Goal: Check status: Check status

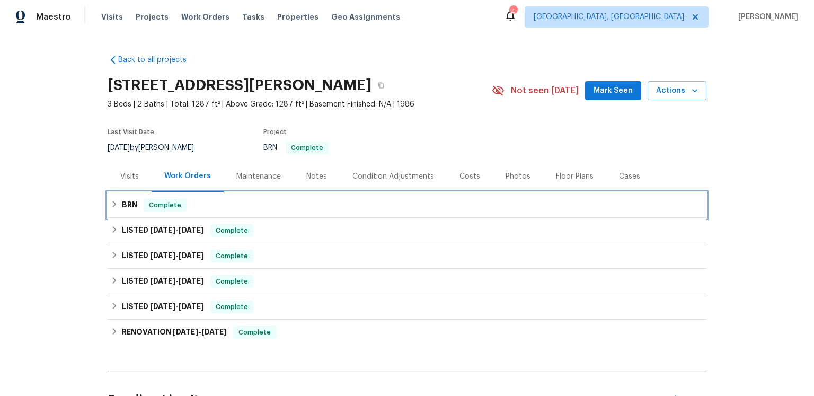
click at [232, 212] on div "BRN Complete" at bounding box center [407, 205] width 593 height 13
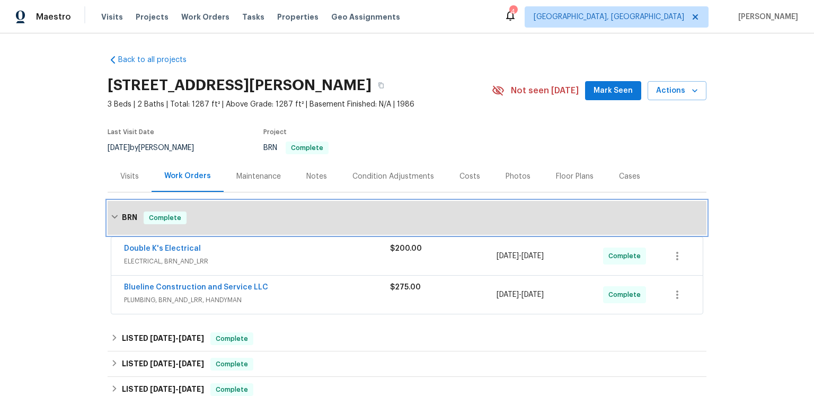
scroll to position [67, 0]
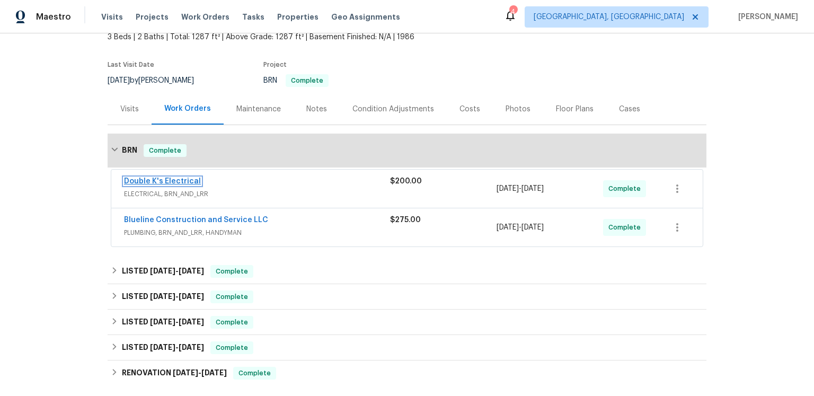
click at [201, 185] on link "Double K's Electrical" at bounding box center [162, 181] width 77 height 7
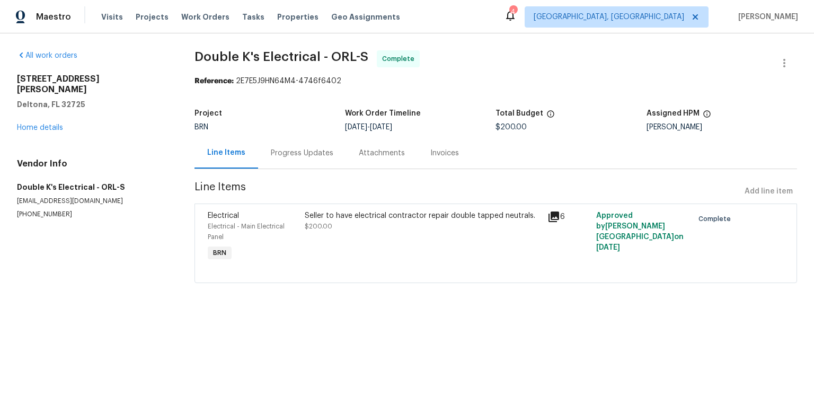
click at [557, 222] on icon at bounding box center [554, 217] width 11 height 11
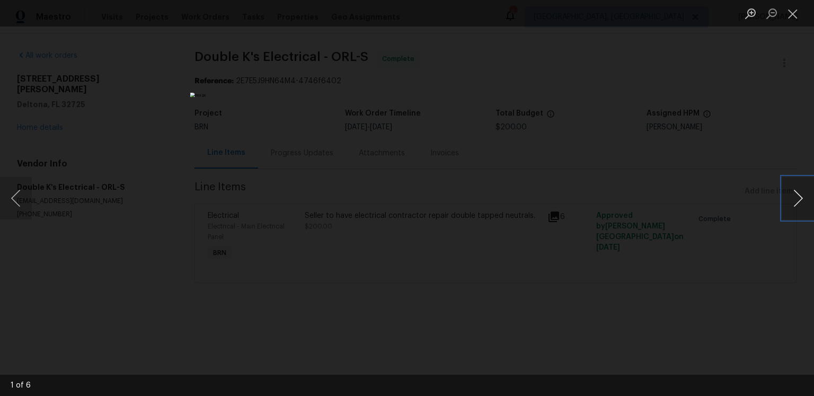
click at [792, 198] on button "Next image" at bounding box center [799, 198] width 32 height 42
click at [794, 201] on button "Next image" at bounding box center [799, 198] width 32 height 42
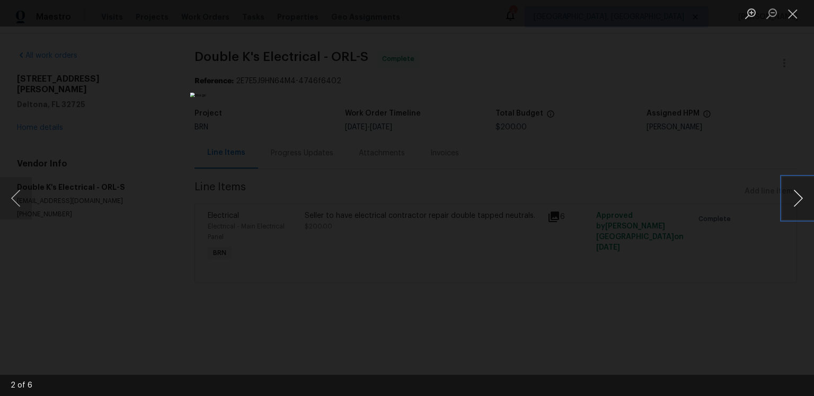
click at [794, 201] on button "Next image" at bounding box center [799, 198] width 32 height 42
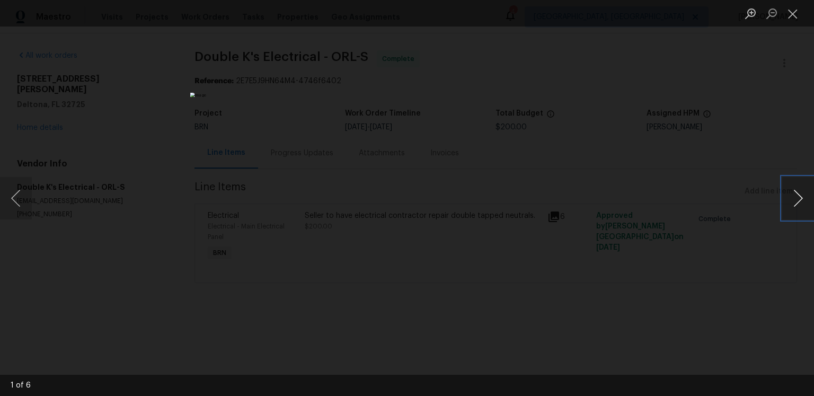
click at [794, 201] on button "Next image" at bounding box center [799, 198] width 32 height 42
click at [797, 196] on button "Next image" at bounding box center [799, 198] width 32 height 42
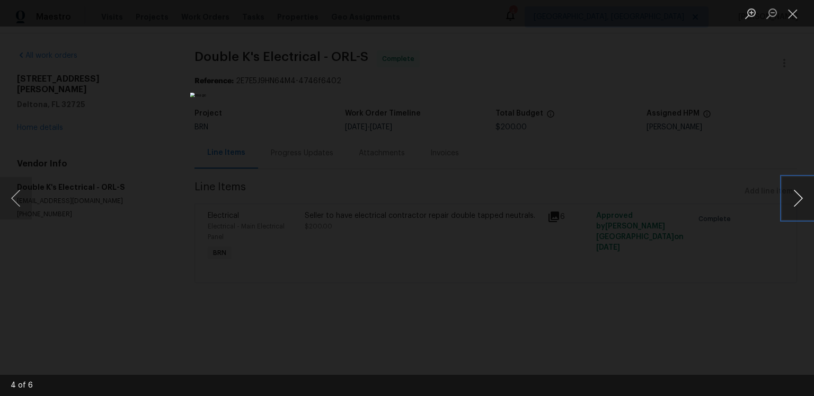
click at [786, 203] on button "Next image" at bounding box center [799, 198] width 32 height 42
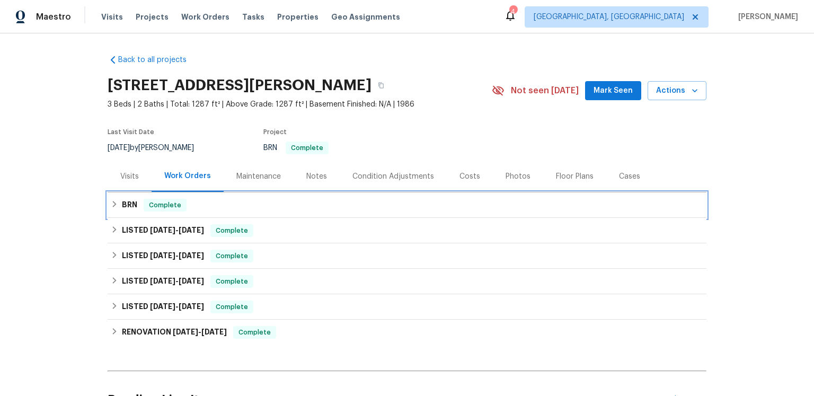
click at [127, 212] on h6 "BRN" at bounding box center [129, 205] width 15 height 13
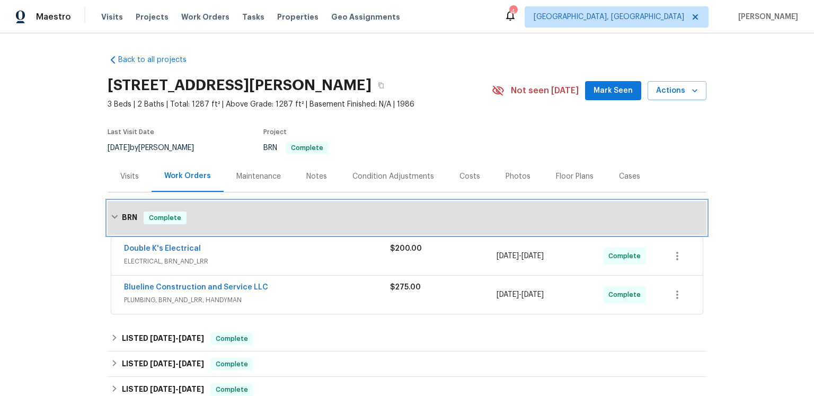
scroll to position [90, 0]
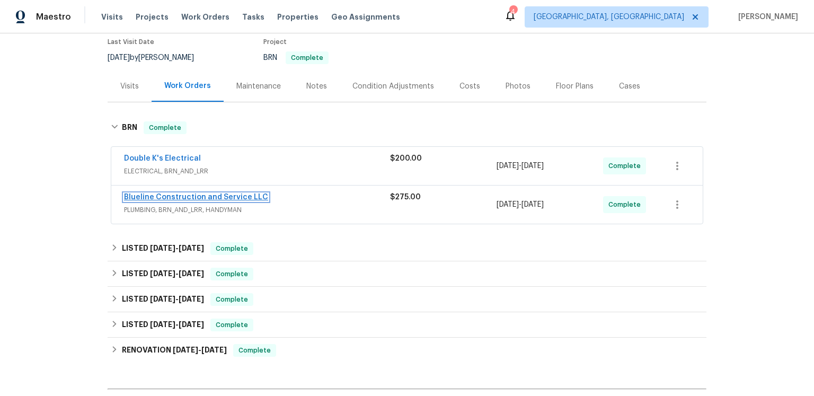
click at [191, 201] on link "Blueline Construction and Service LLC" at bounding box center [196, 197] width 144 height 7
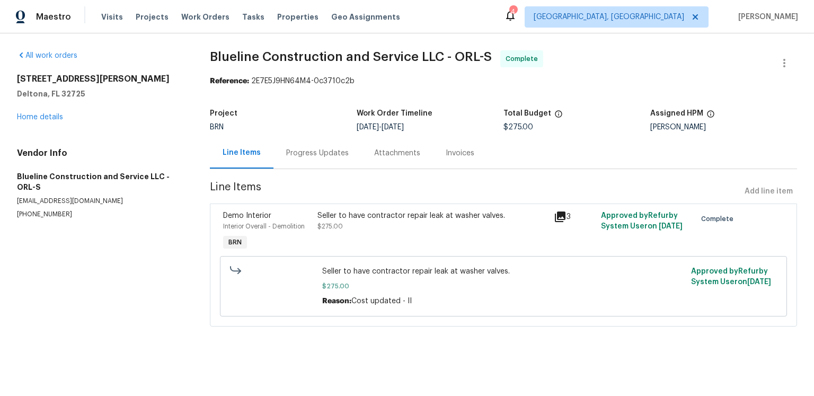
click at [559, 222] on icon at bounding box center [560, 217] width 11 height 11
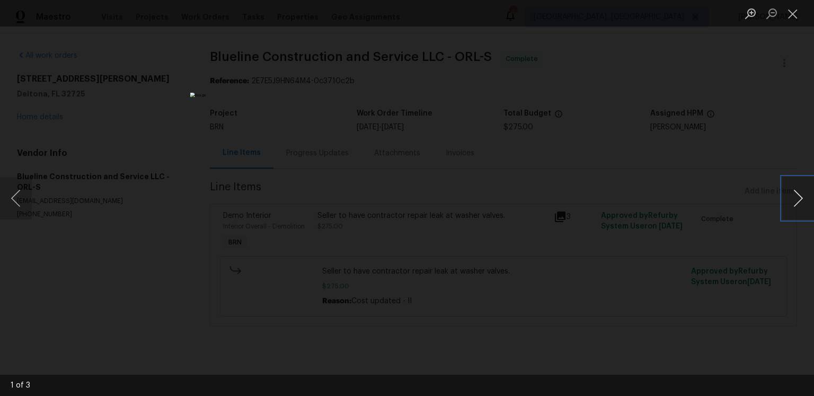
click at [787, 196] on button "Next image" at bounding box center [799, 198] width 32 height 42
click at [793, 198] on button "Next image" at bounding box center [799, 198] width 32 height 42
click at [799, 11] on button "Close lightbox" at bounding box center [793, 13] width 21 height 19
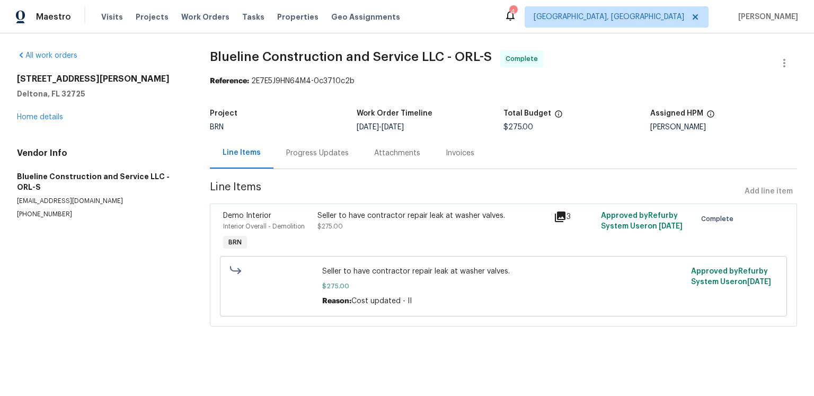
click at [570, 198] on section "Blueline Construction and Service LLC - ORL-S Complete Reference: 2E7E5J9HN64M4…" at bounding box center [504, 194] width 588 height 289
